Goal: Browse casually

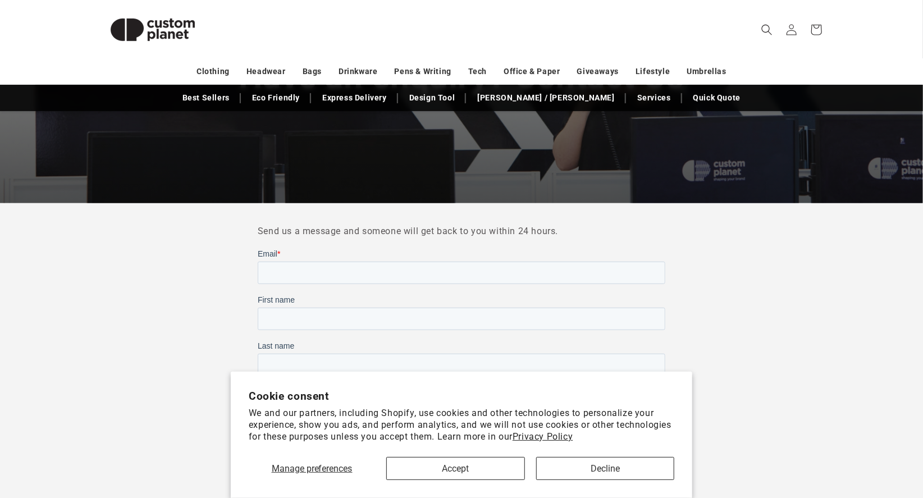
scroll to position [204, 0]
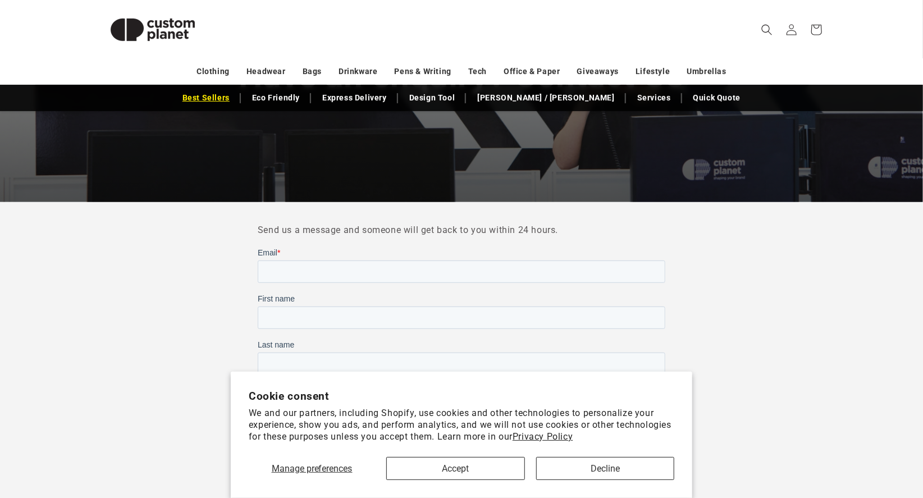
click at [235, 93] on link "Best Sellers" at bounding box center [206, 98] width 58 height 20
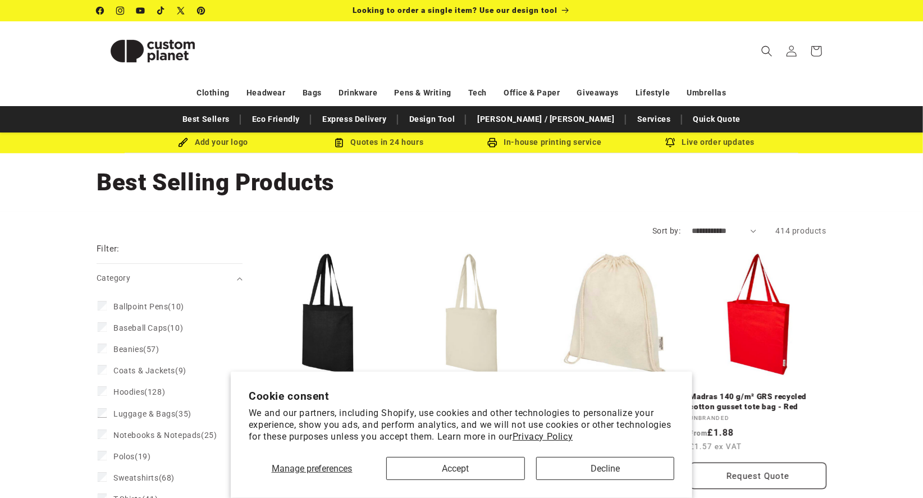
click at [163, 54] on img at bounding box center [153, 51] width 112 height 51
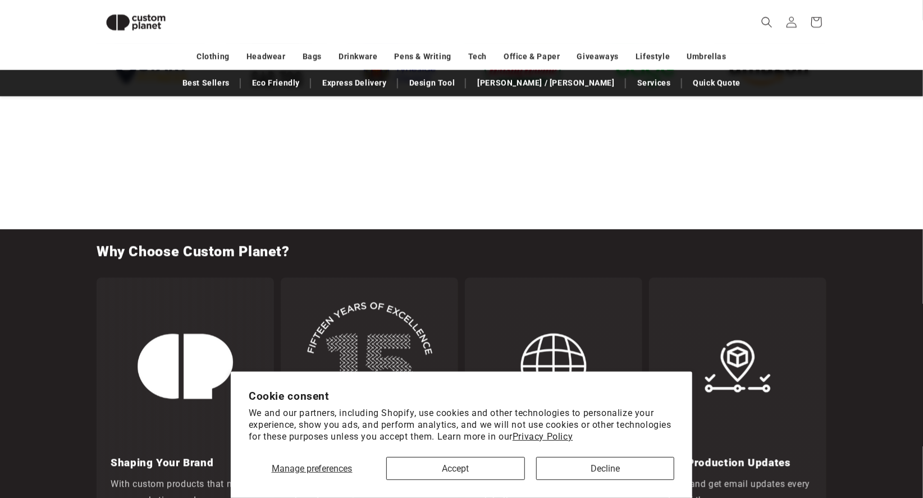
scroll to position [1312, 0]
